Goal: Task Accomplishment & Management: Complete application form

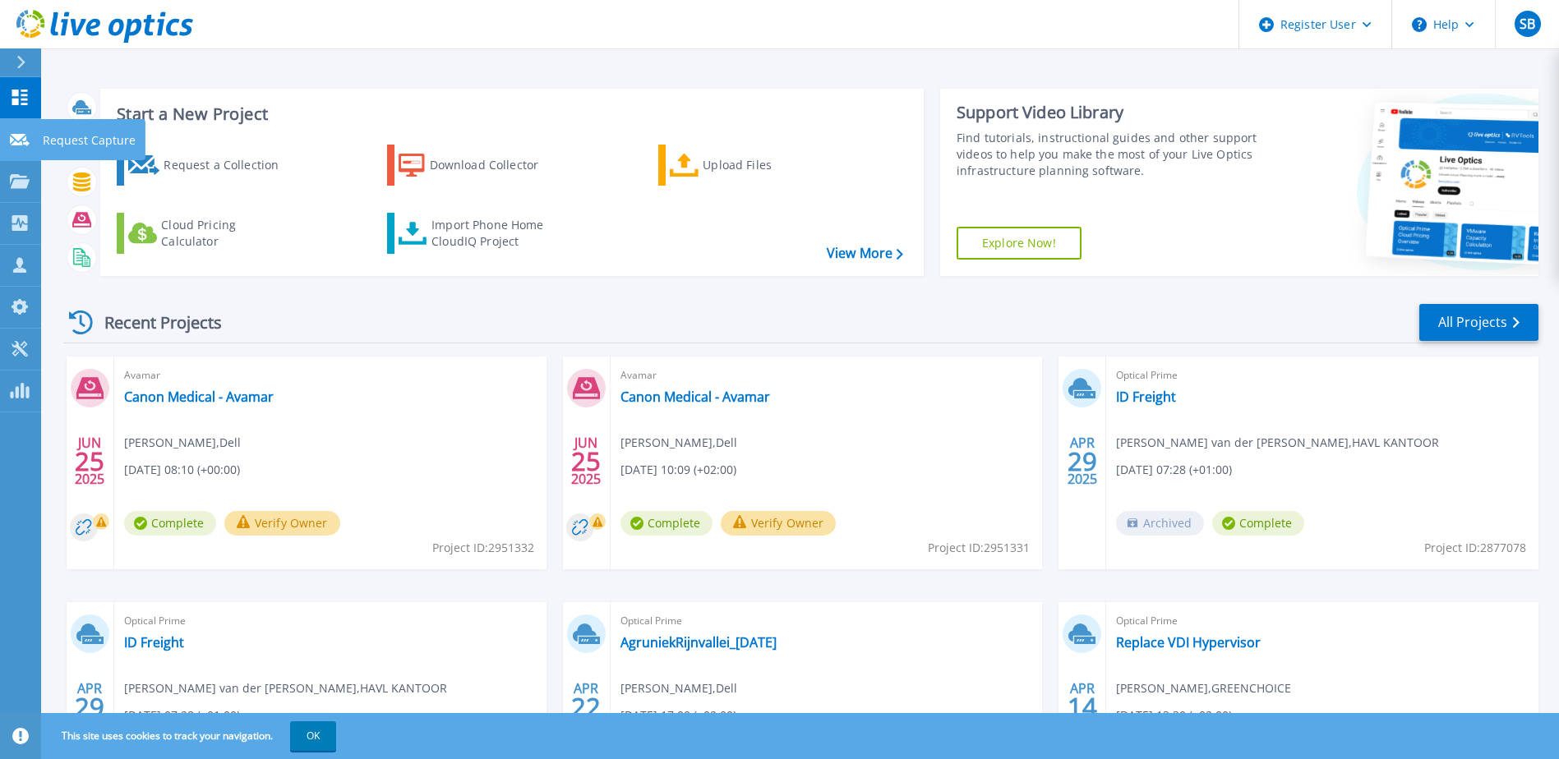
click at [16, 136] on icon at bounding box center [20, 140] width 20 height 12
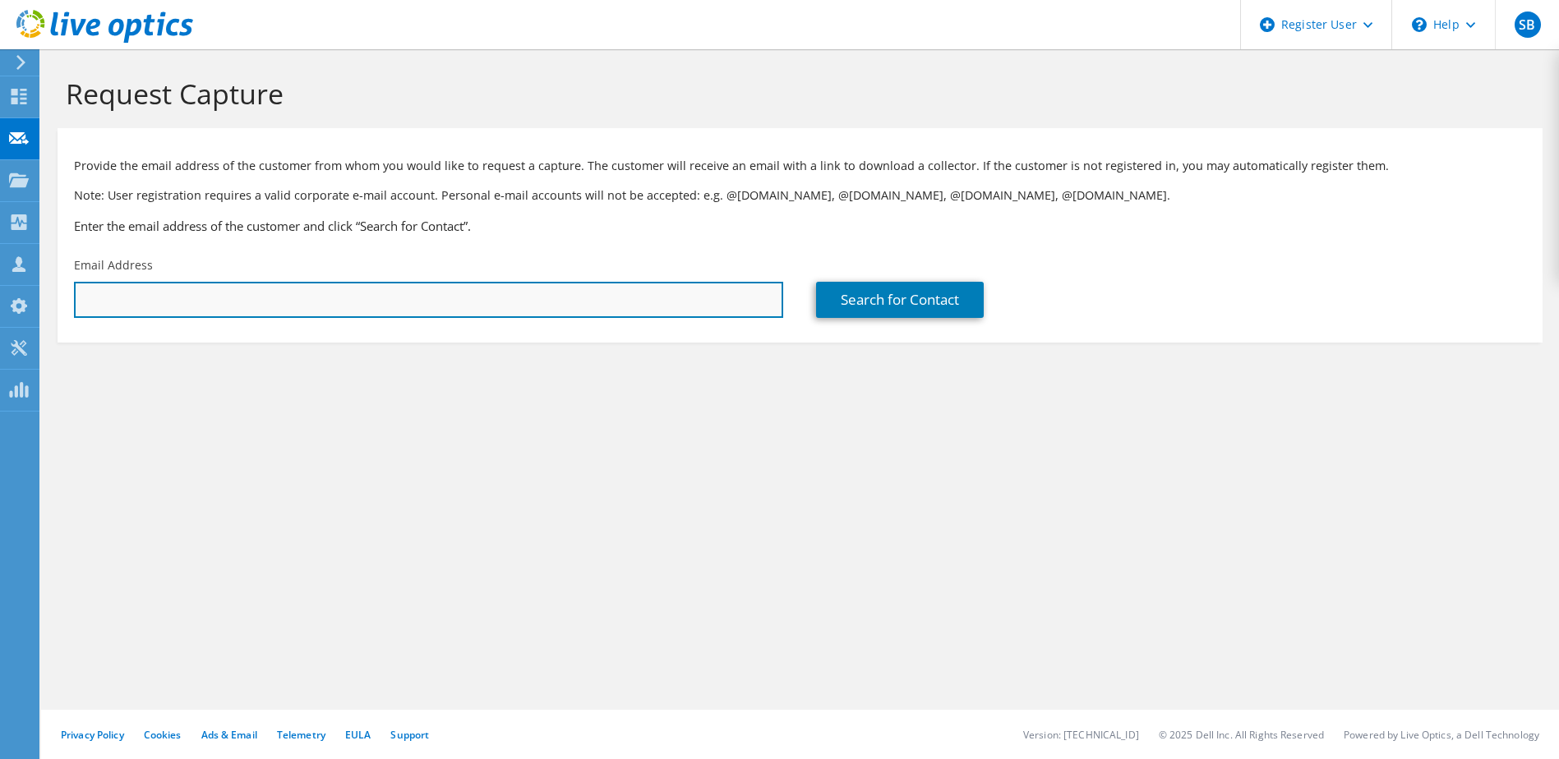
click at [478, 301] on input "text" at bounding box center [428, 300] width 709 height 36
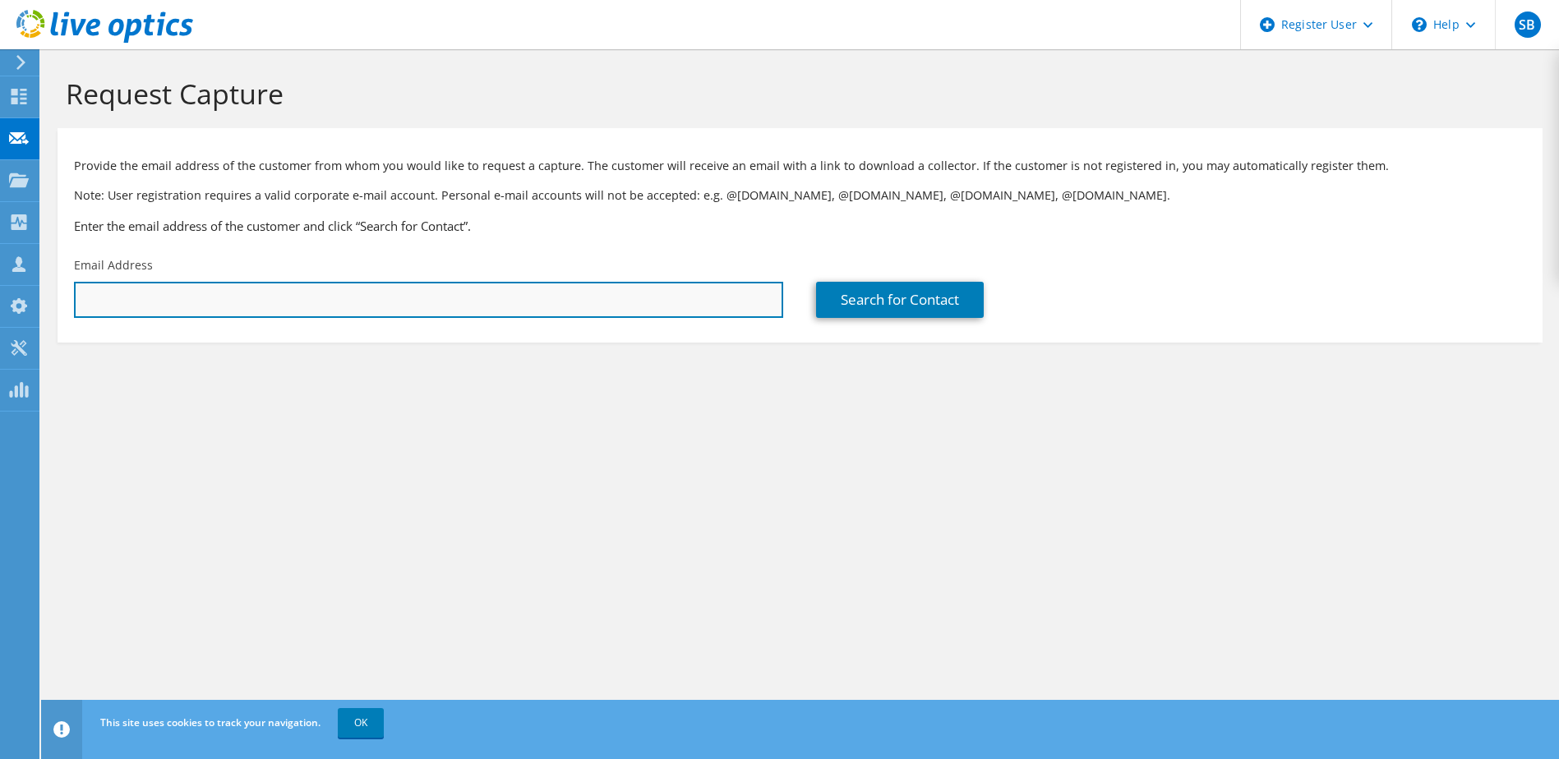
paste input "[PERSON_NAME][EMAIL_ADDRESS][DOMAIN_NAME]"
type input "[PERSON_NAME][EMAIL_ADDRESS][DOMAIN_NAME]"
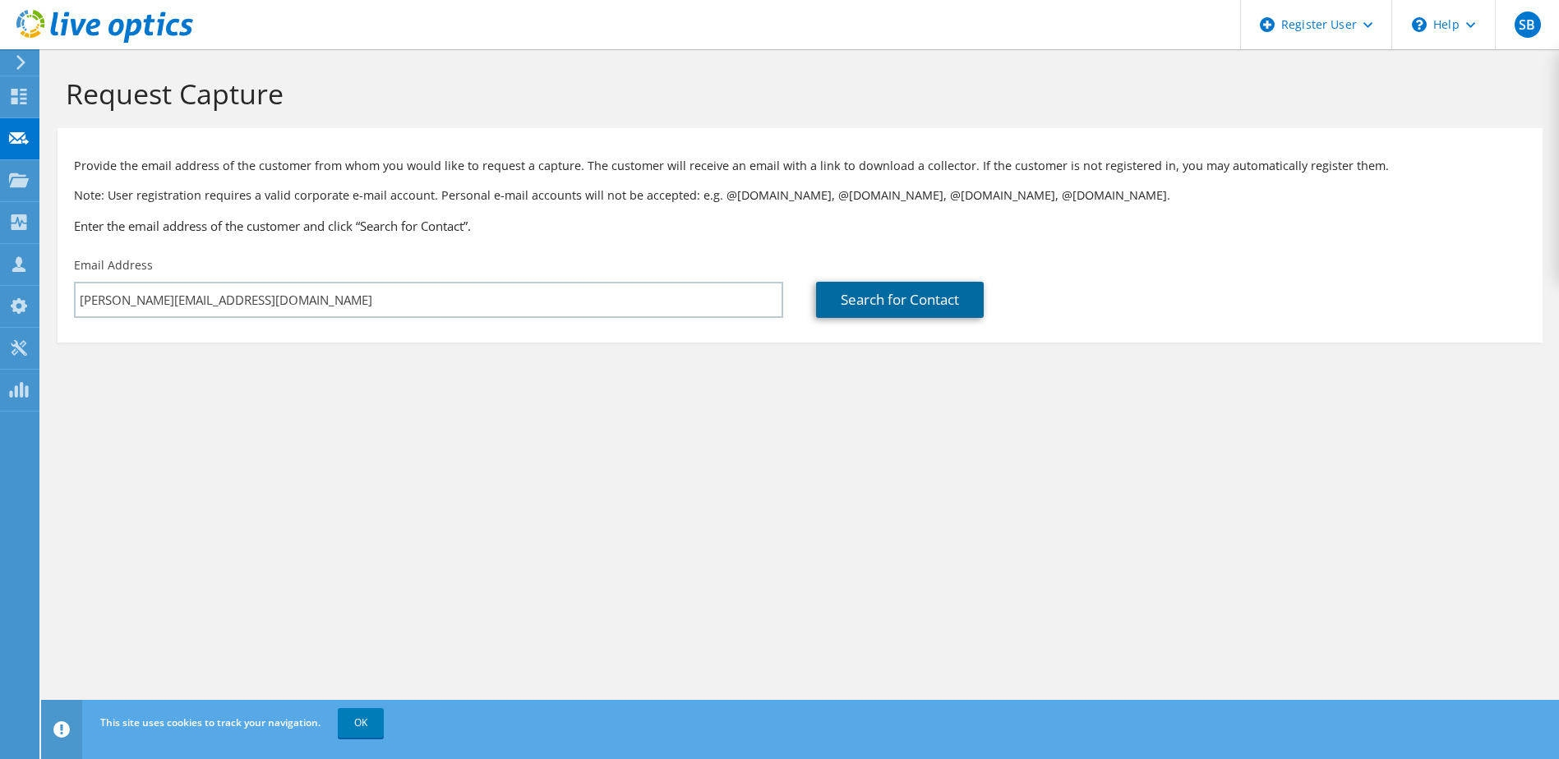
click at [863, 307] on link "Search for Contact" at bounding box center [900, 300] width 168 height 36
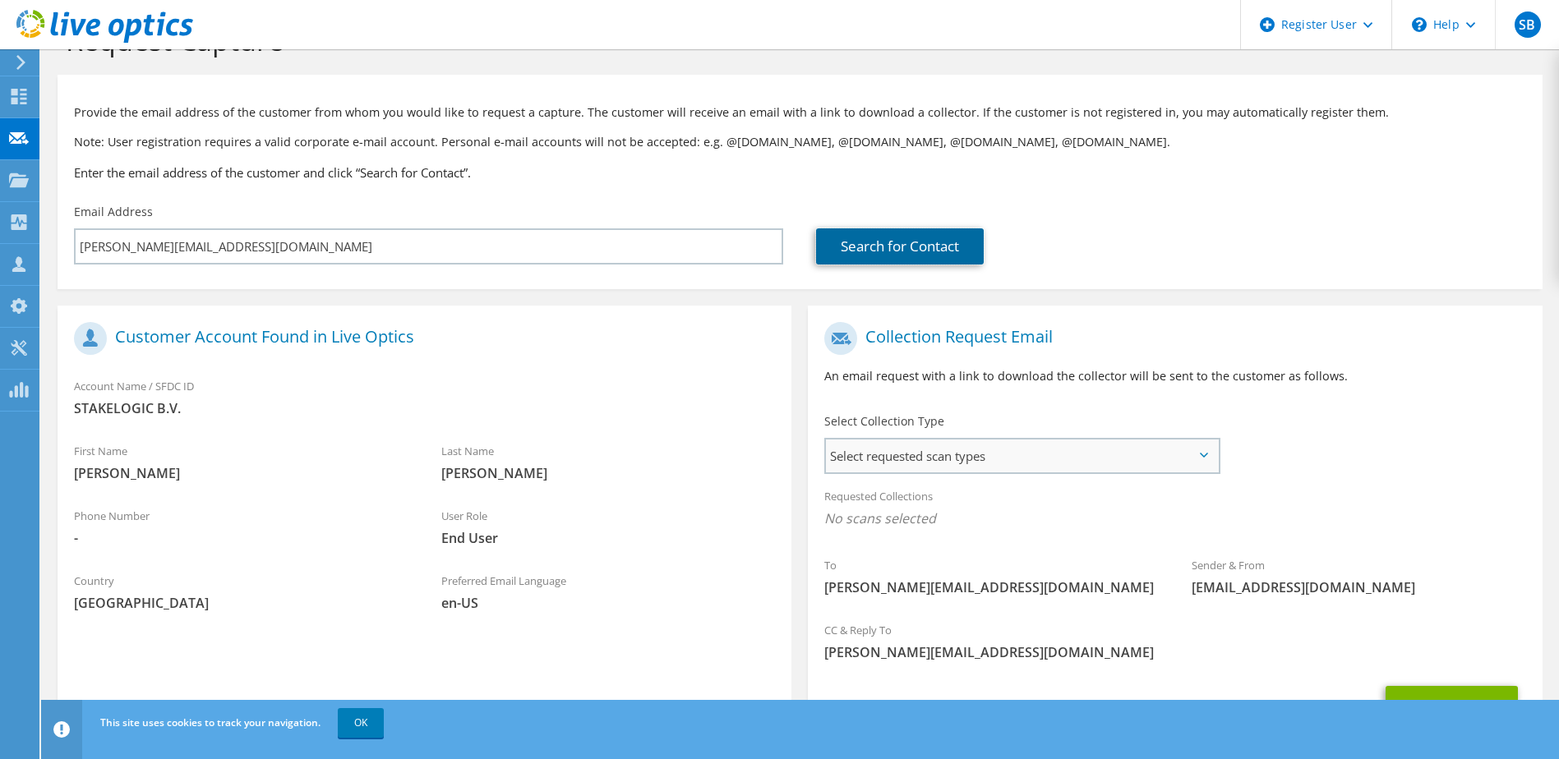
scroll to position [82, 0]
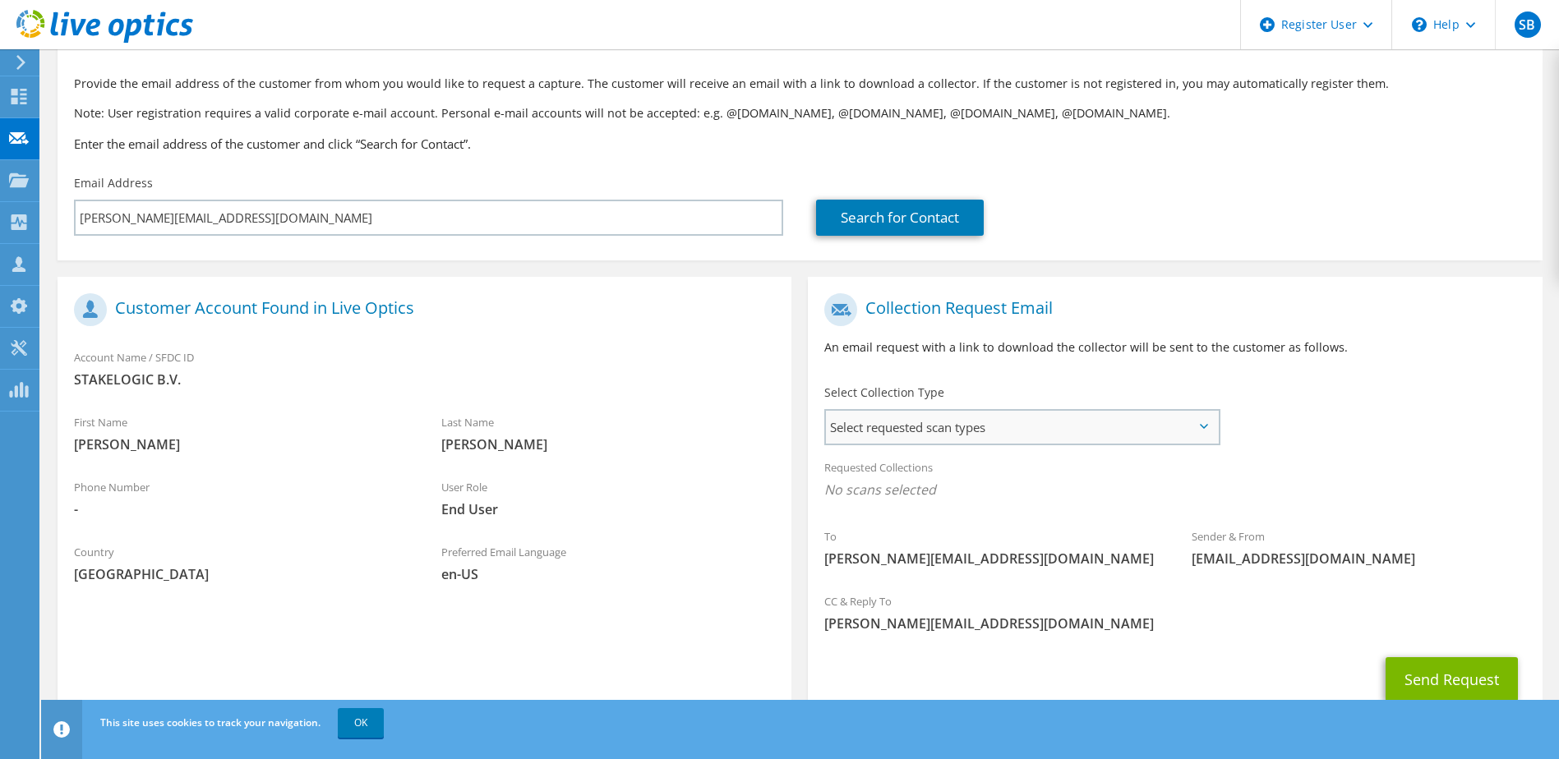
click at [941, 423] on span "Select requested scan types" at bounding box center [1021, 427] width 391 height 33
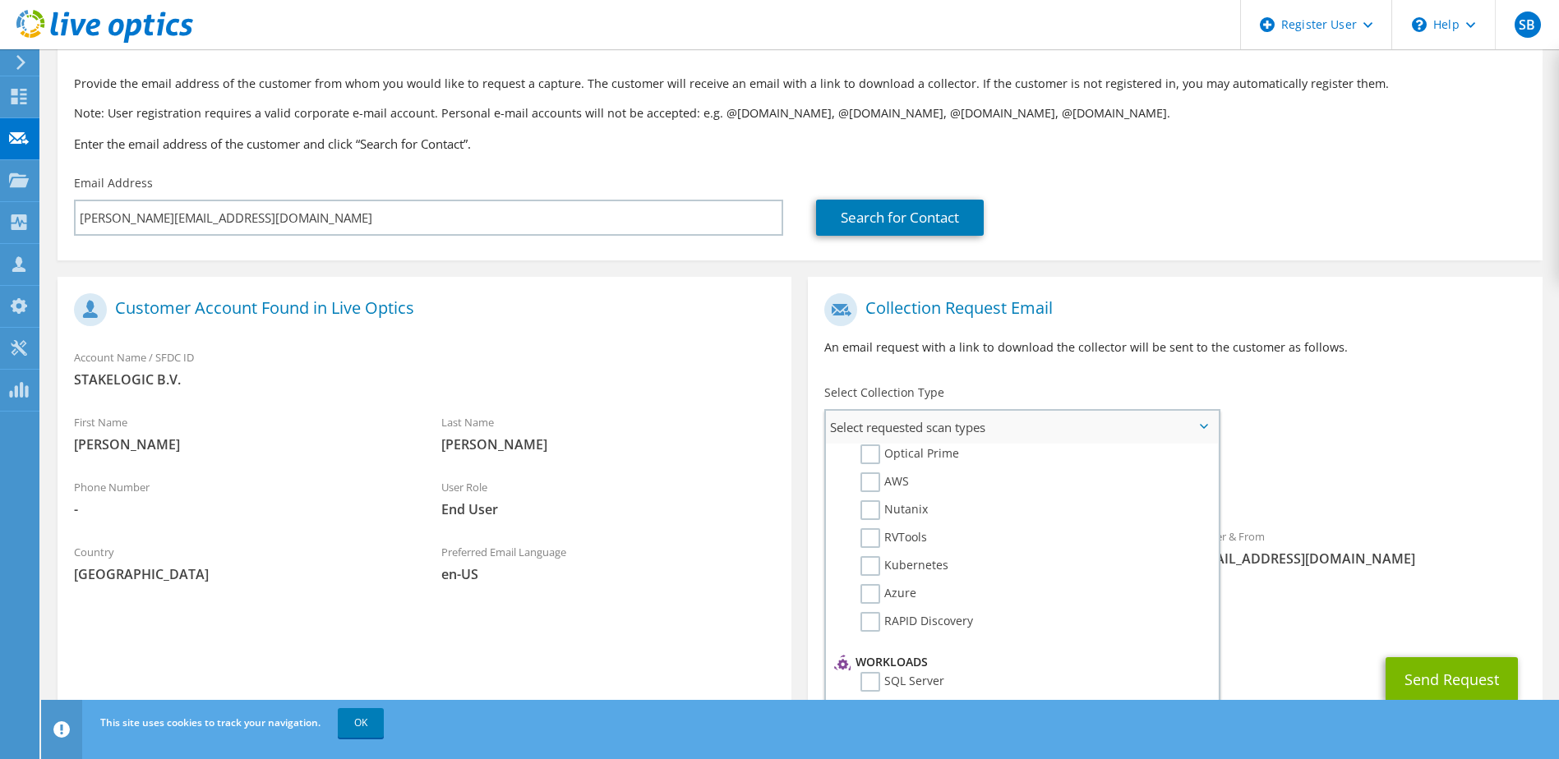
scroll to position [0, 0]
click at [870, 482] on label "Optical Prime" at bounding box center [909, 478] width 99 height 20
click at [0, 0] on input "Optical Prime" at bounding box center [0, 0] width 0 height 0
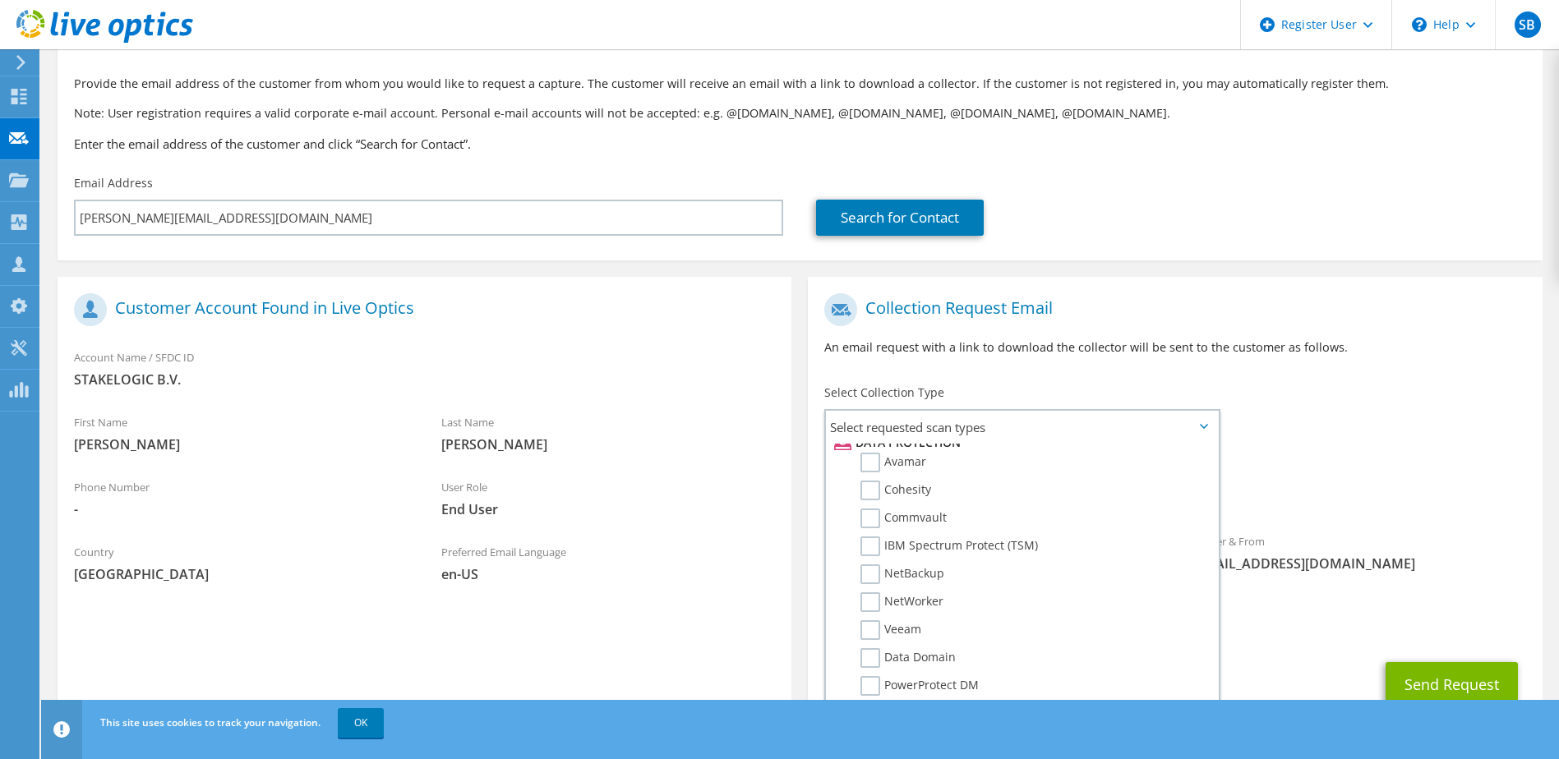
scroll to position [145, 0]
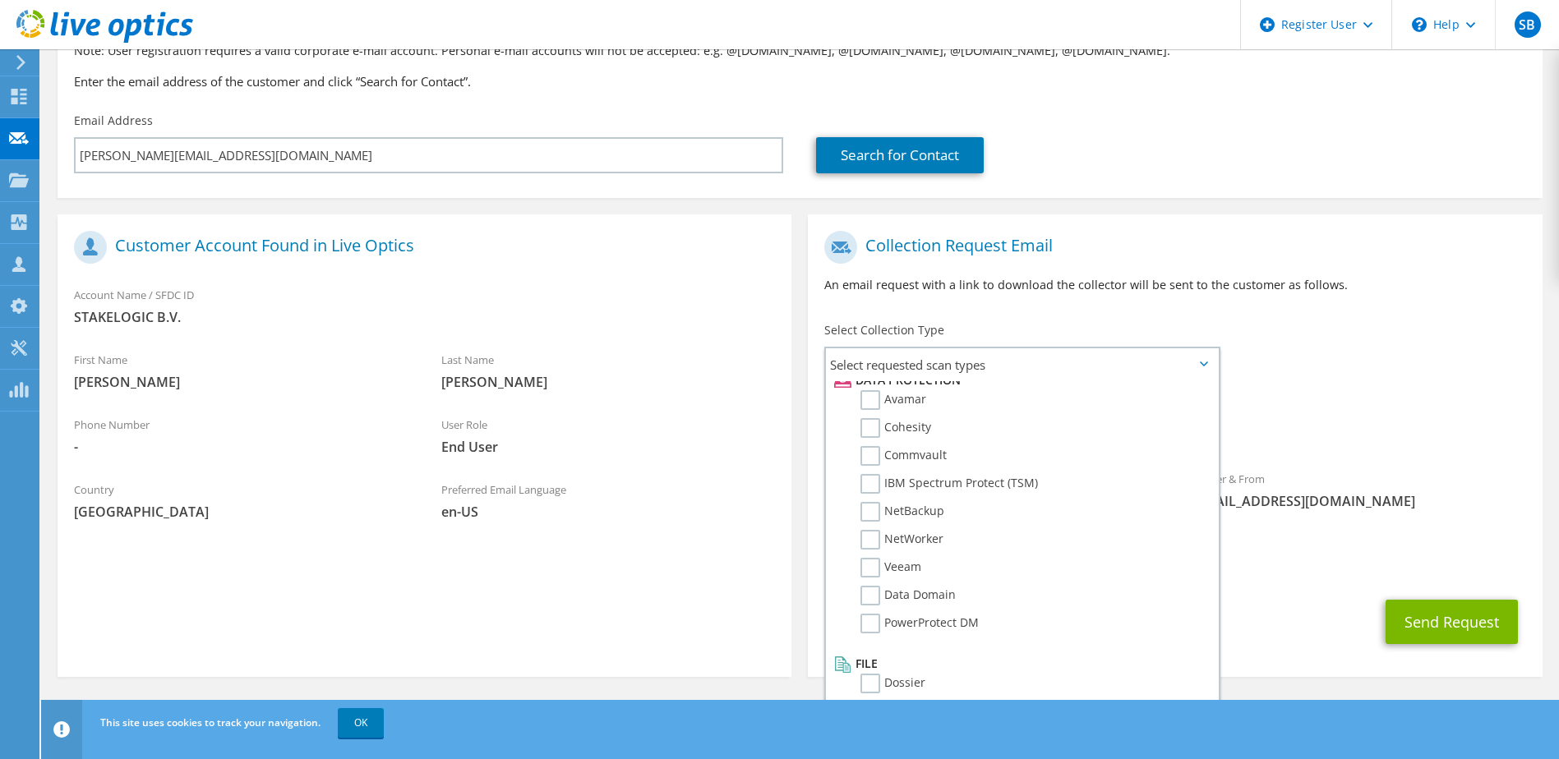
click at [1500, 387] on div "To [PERSON_NAME][EMAIL_ADDRESS][DOMAIN_NAME] Sender & From [EMAIL_ADDRESS][DOMA…" at bounding box center [1175, 375] width 734 height 304
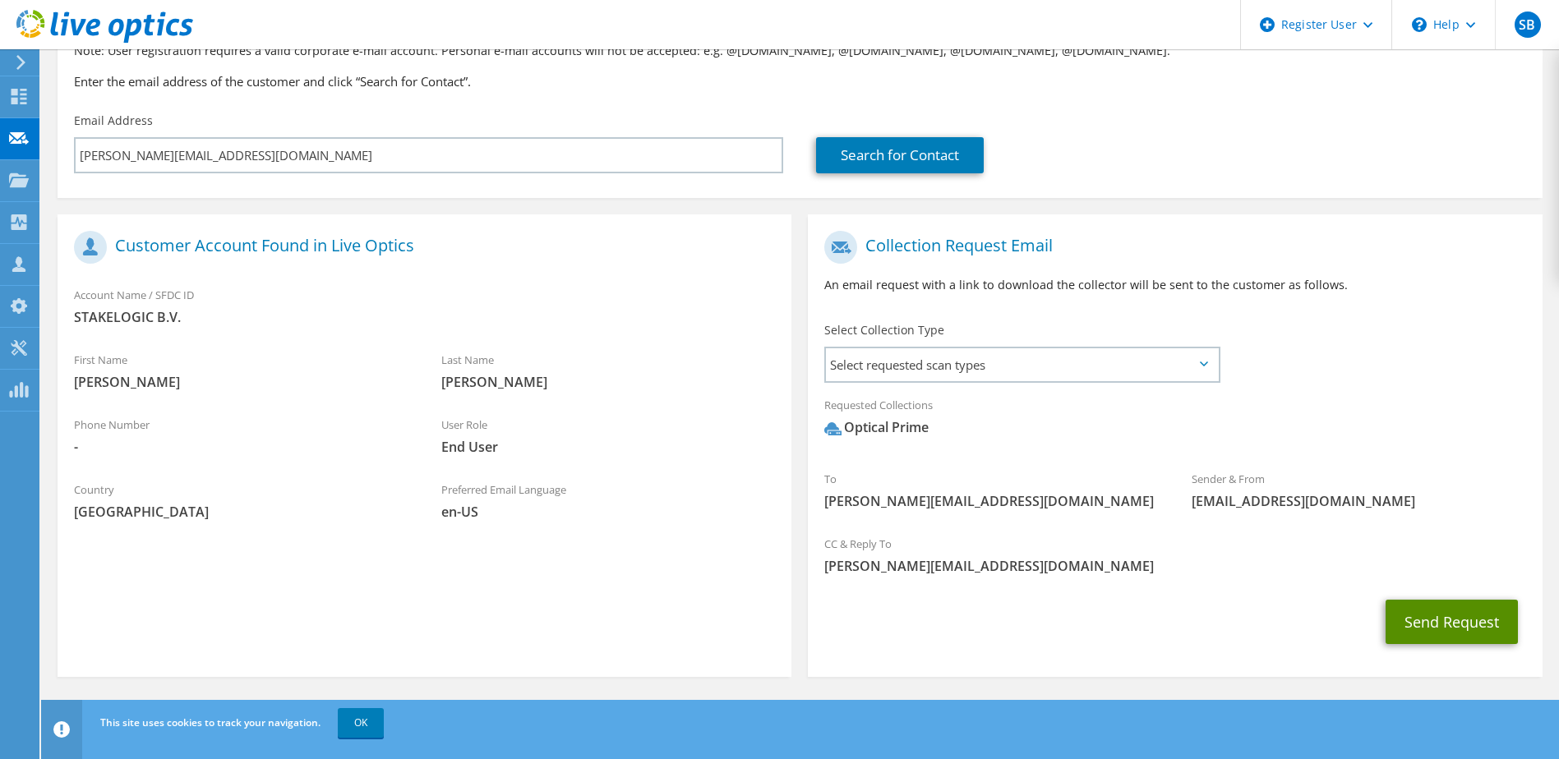
click at [1437, 616] on button "Send Request" at bounding box center [1452, 622] width 132 height 44
